Goal: Navigation & Orientation: Find specific page/section

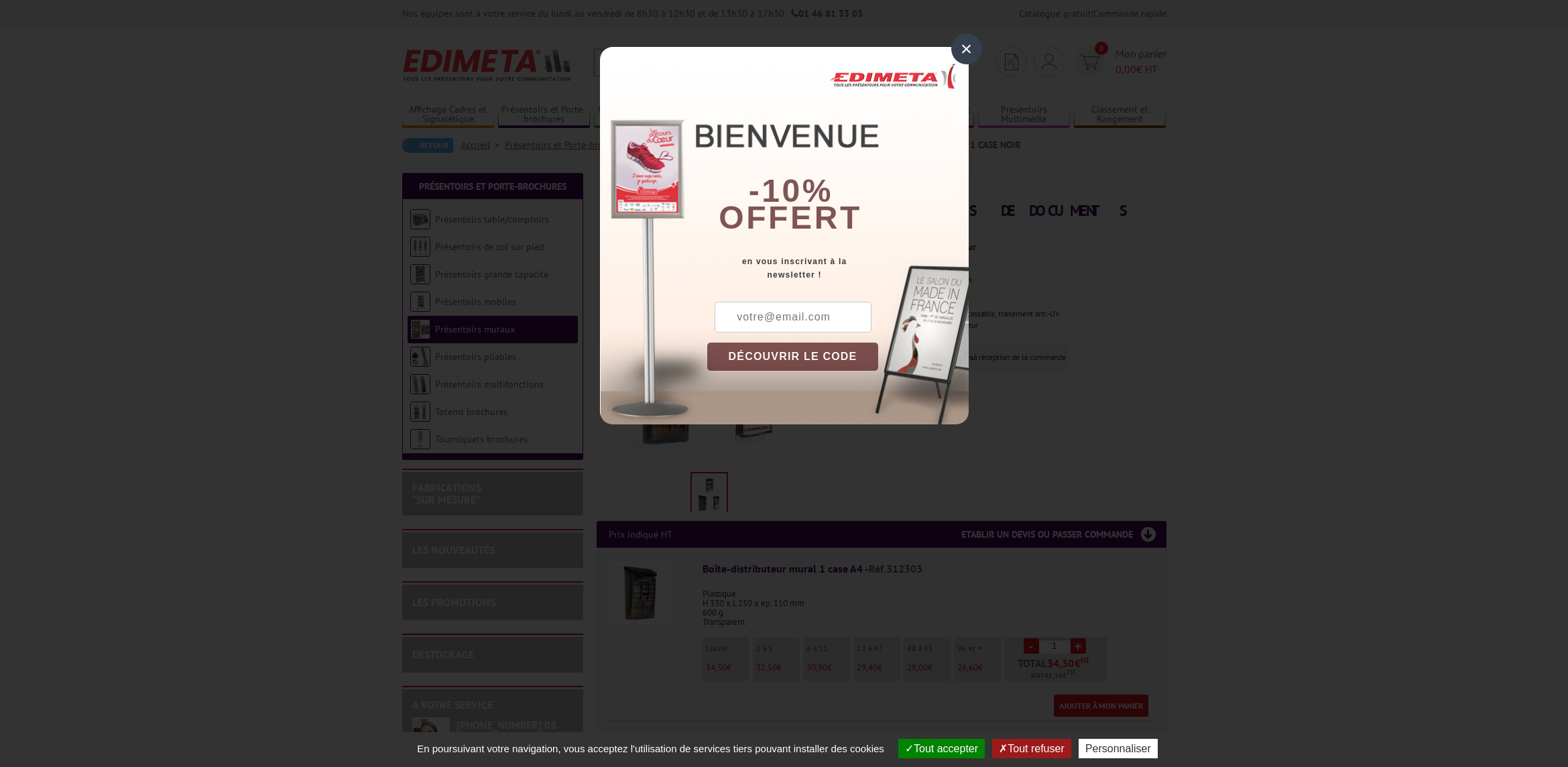
click at [964, 53] on div "×" at bounding box center [966, 49] width 31 height 31
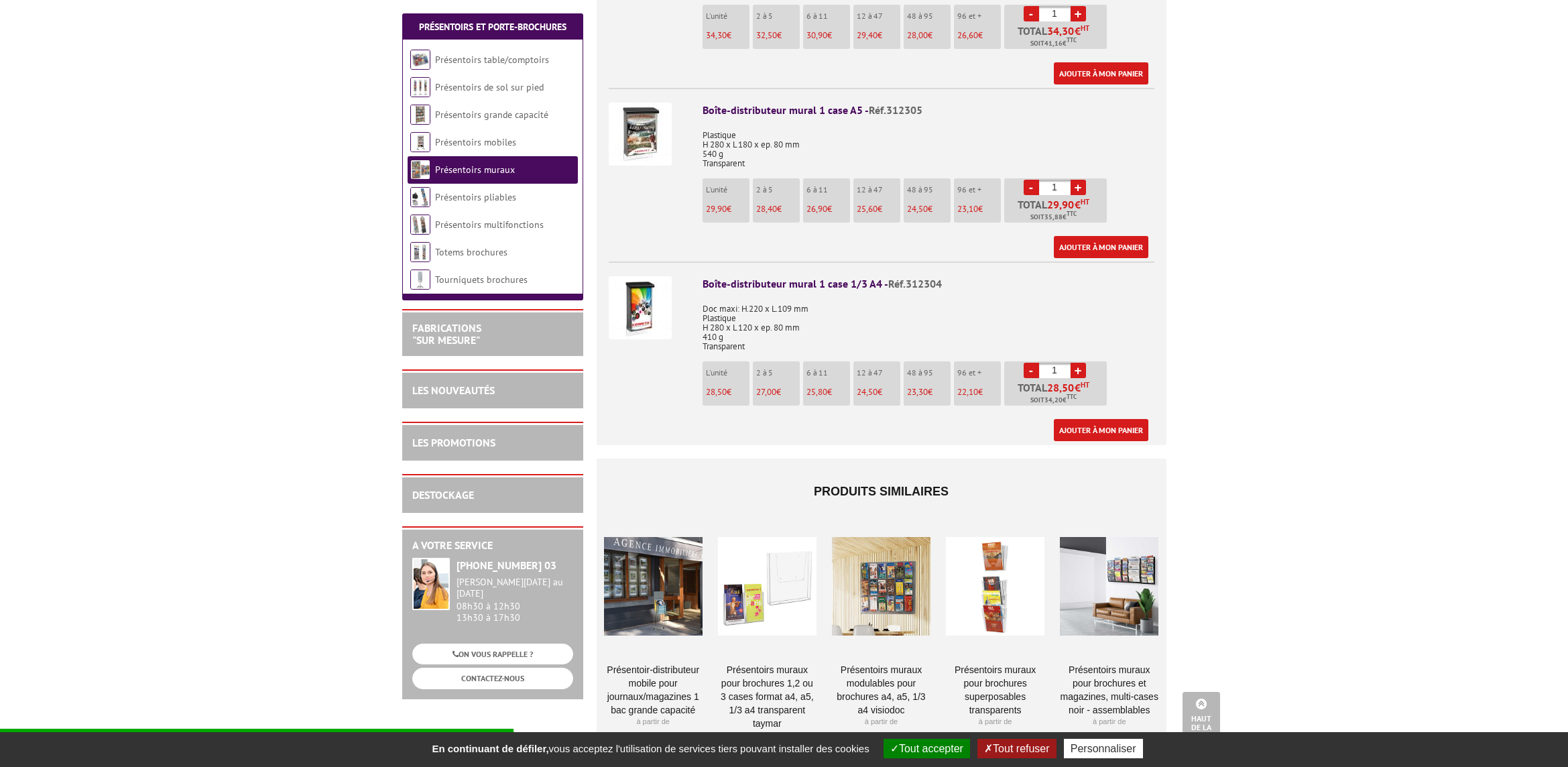
scroll to position [684, 0]
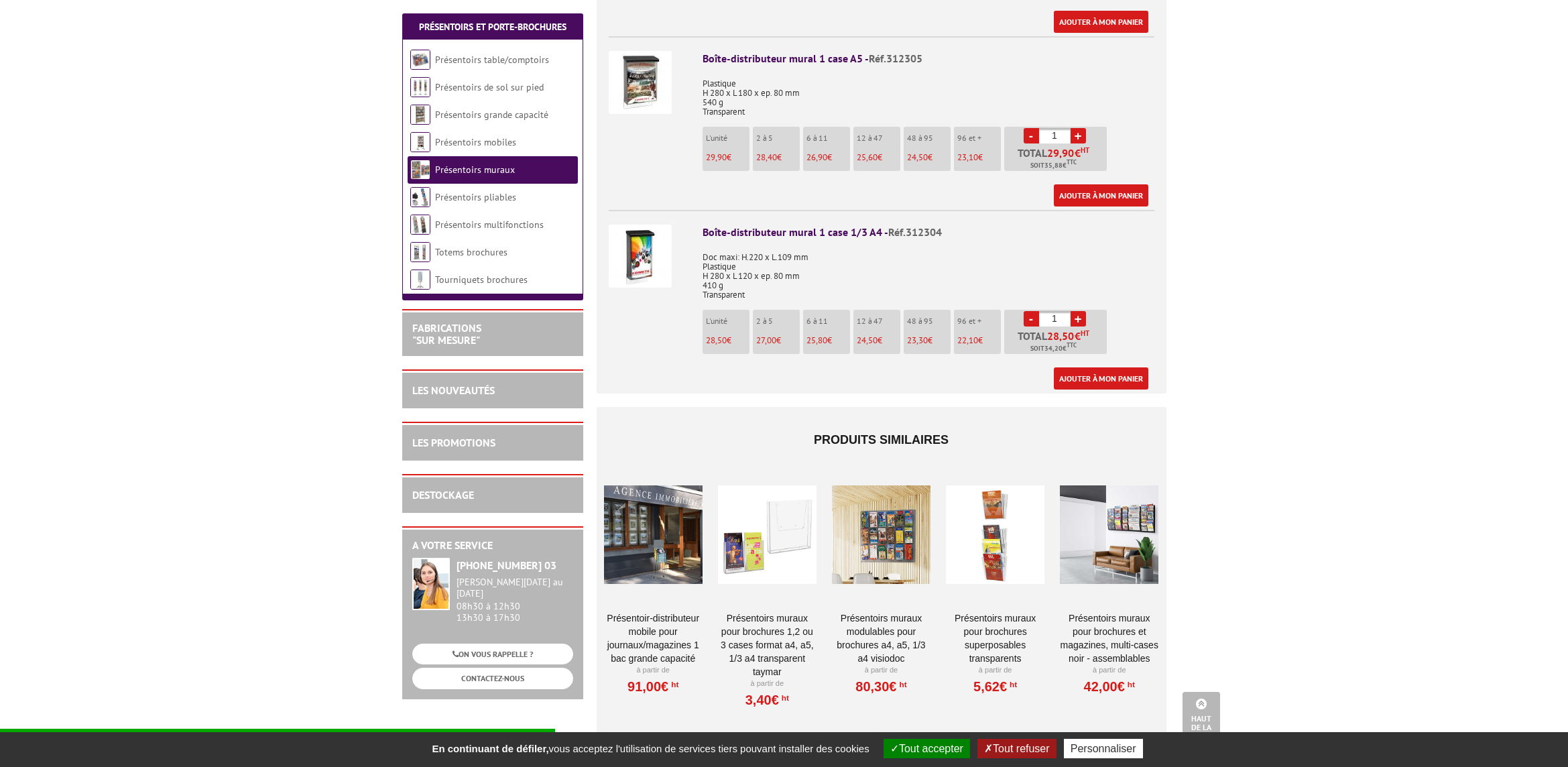
click at [994, 631] on link "PRÉSENTOIRS MURAUX POUR BROCHURES SUPERPOSABLES TRANSPARENTS" at bounding box center [995, 638] width 99 height 53
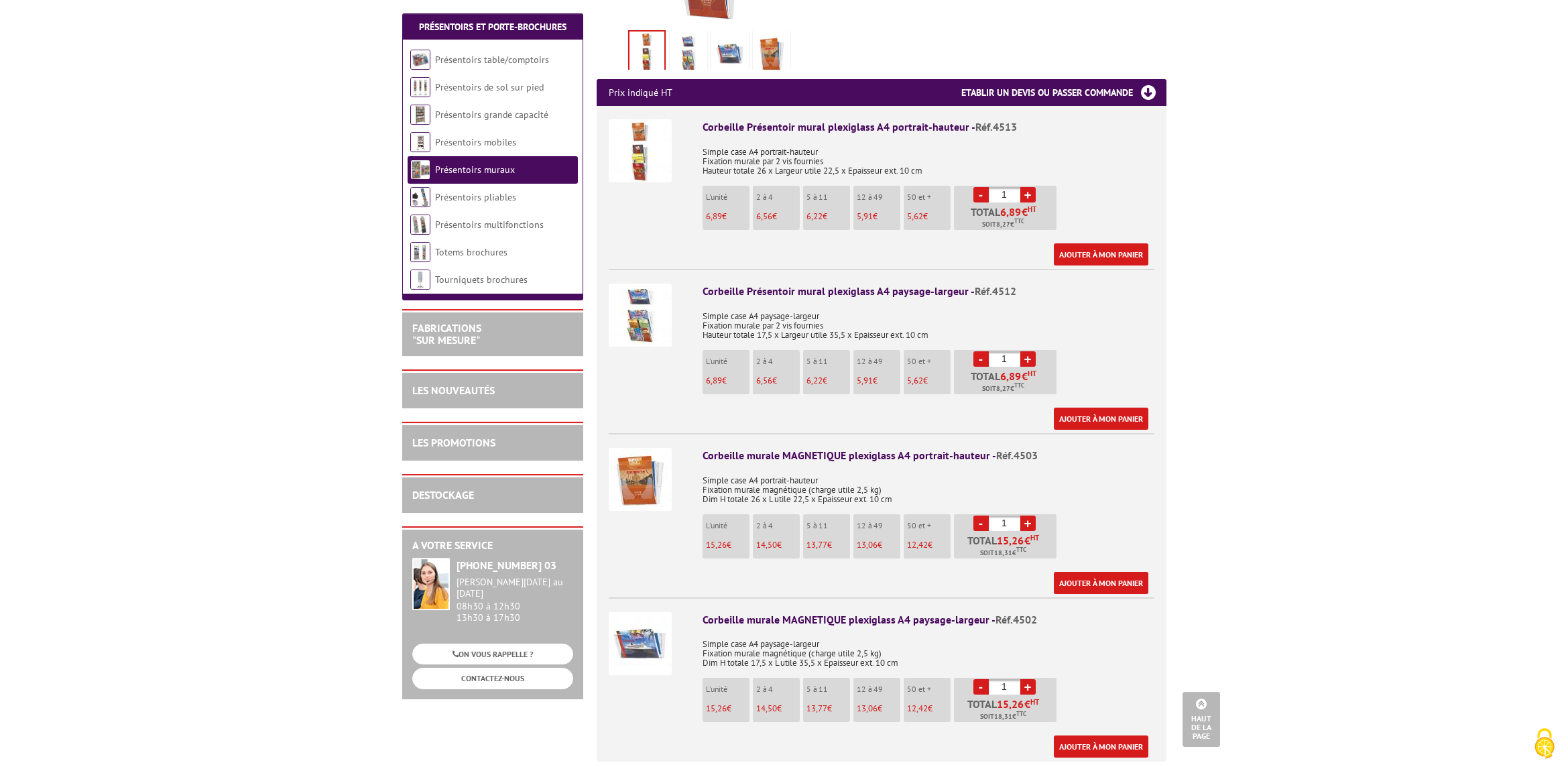
scroll to position [372, 0]
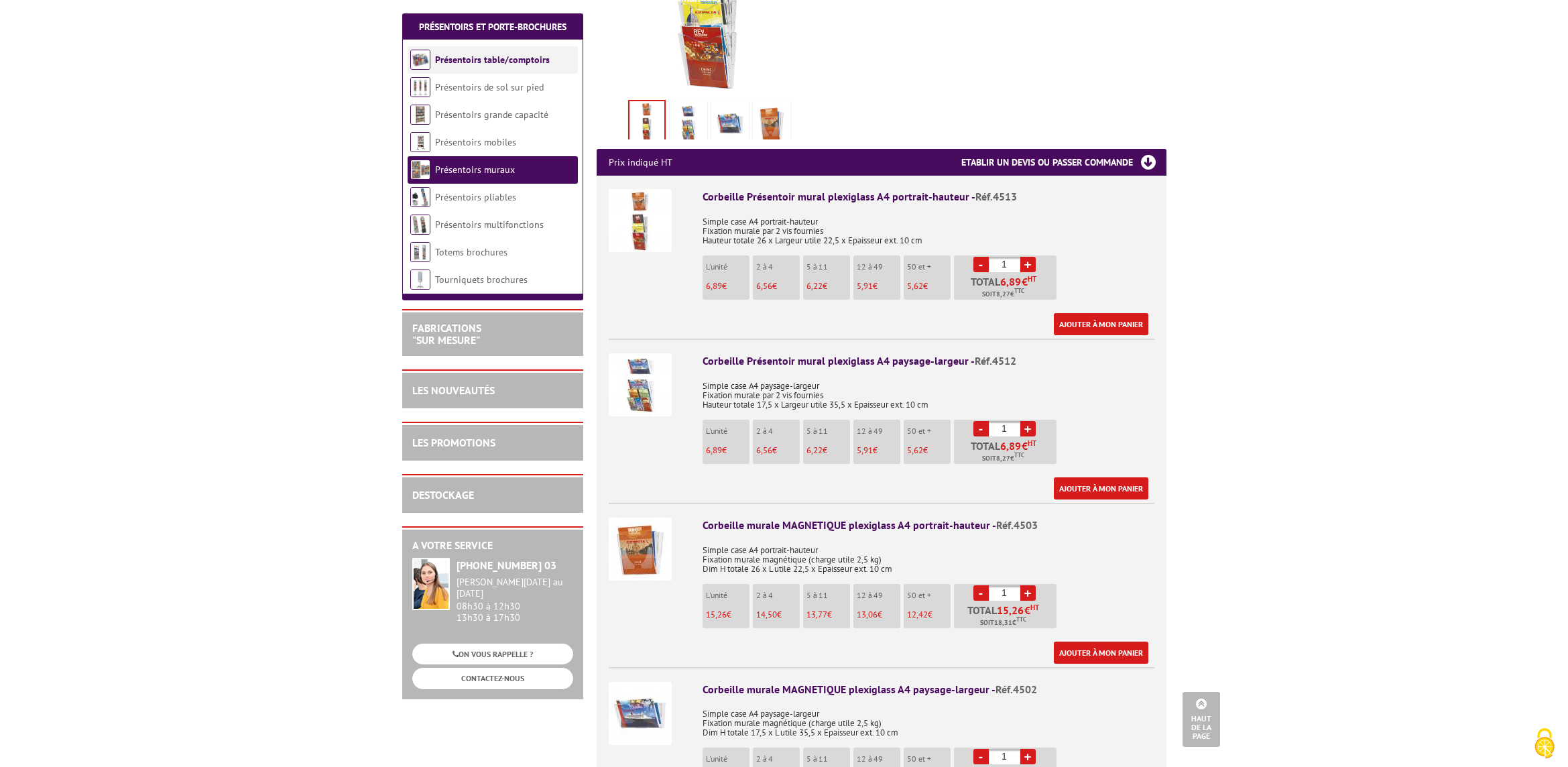
click at [505, 63] on link "Présentoirs table/comptoirs" at bounding box center [492, 59] width 114 height 12
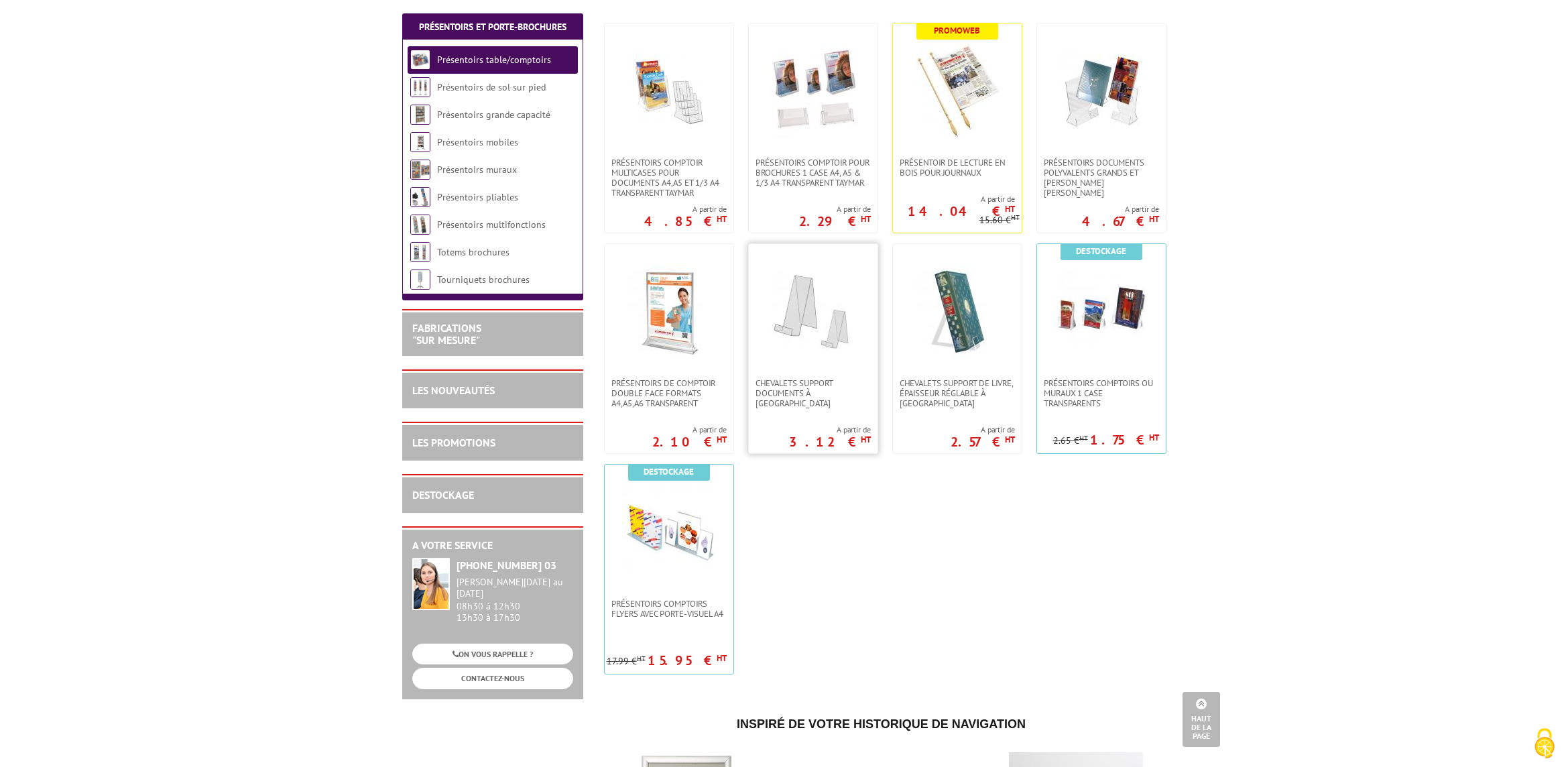
scroll to position [100, 0]
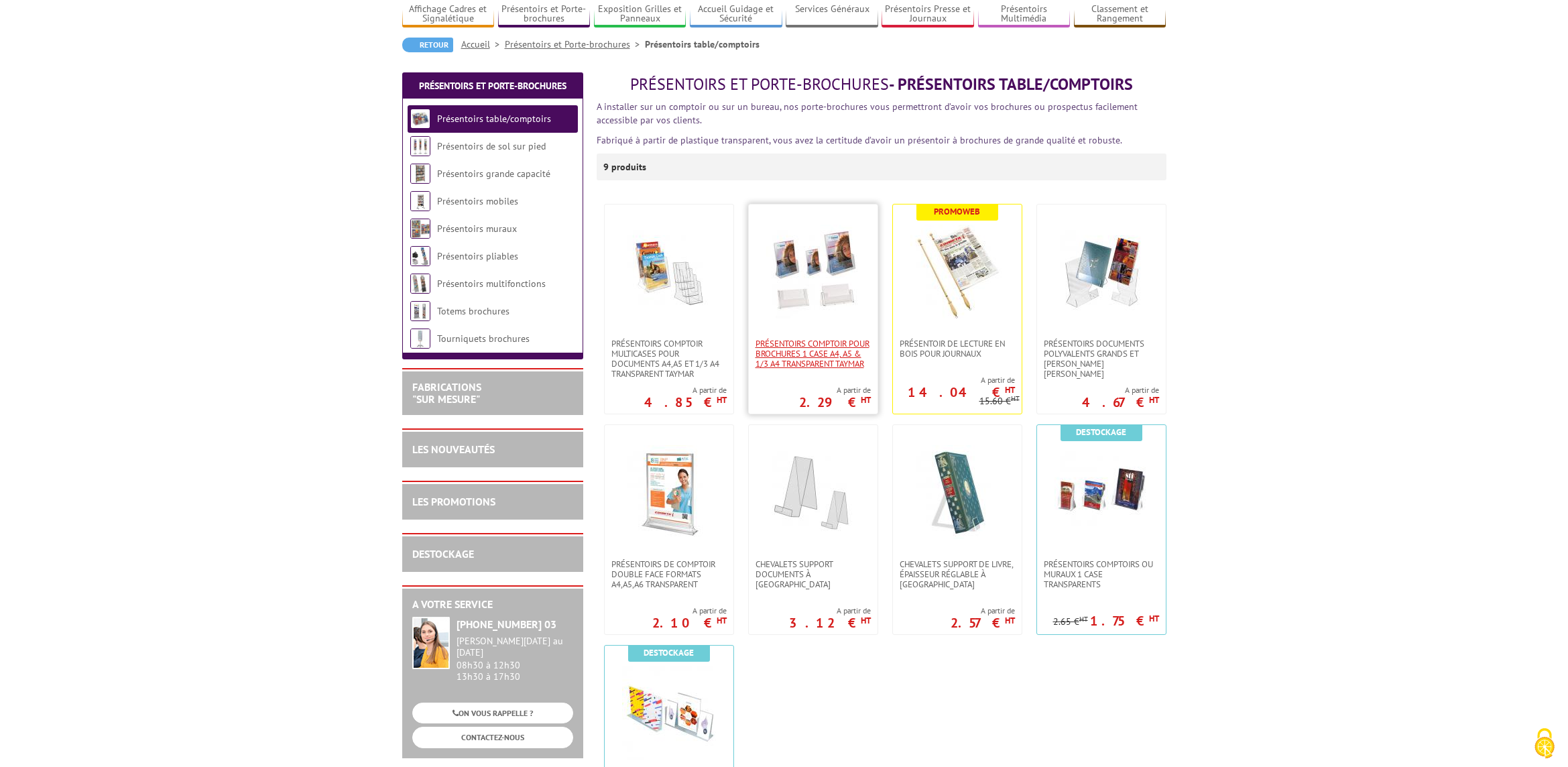
click at [811, 338] on span "PRÉSENTOIRS COMPTOIR POUR BROCHURES 1 CASE A4, A5 & 1/3 A4 TRANSPARENT taymar" at bounding box center [813, 353] width 115 height 30
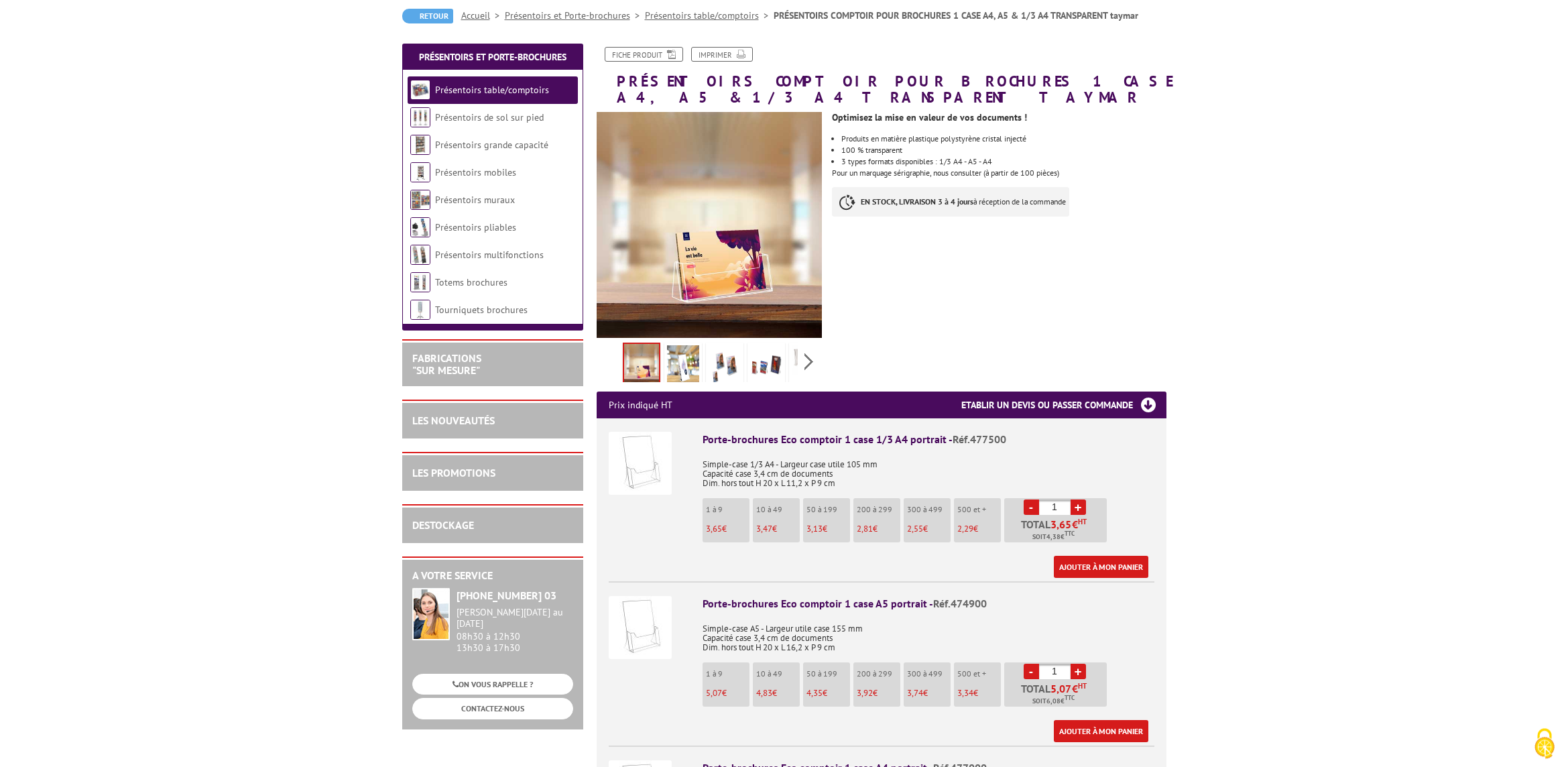
scroll to position [181, 0]
